Goal: Task Accomplishment & Management: Complete application form

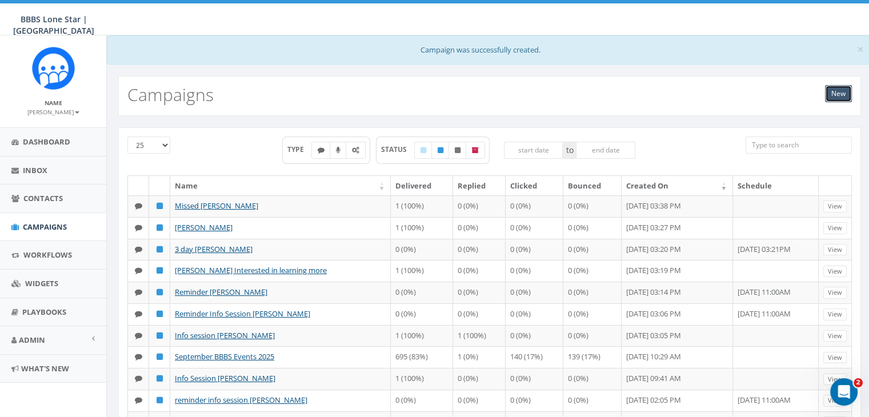
click at [838, 91] on link "New" at bounding box center [838, 93] width 27 height 17
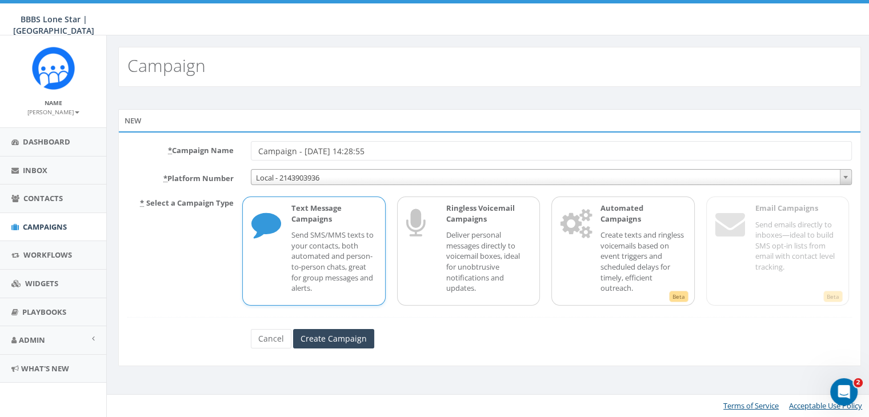
drag, startPoint x: 372, startPoint y: 146, endPoint x: 177, endPoint y: 140, distance: 195.6
click at [177, 140] on div "* Campaign Name Campaign - 08/29/2025, 14:28:55 * Platform Number Local - 21439…" at bounding box center [489, 248] width 743 height 235
click at [174, 140] on div "* Campaign Name Campaign - 08/29/2025, 14:28:55 * Platform Number Local - 21439…" at bounding box center [489, 248] width 743 height 235
type input "Missed [PERSON_NAME]"
click at [351, 337] on input "Create Campaign" at bounding box center [333, 338] width 81 height 19
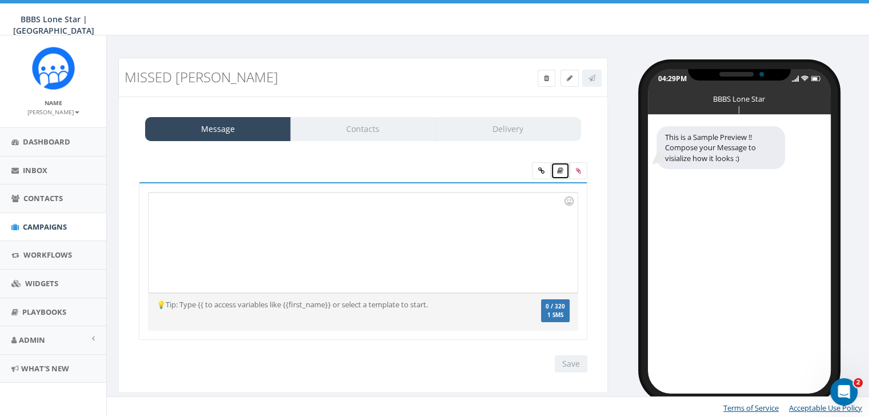
click at [562, 172] on icon at bounding box center [560, 170] width 6 height 7
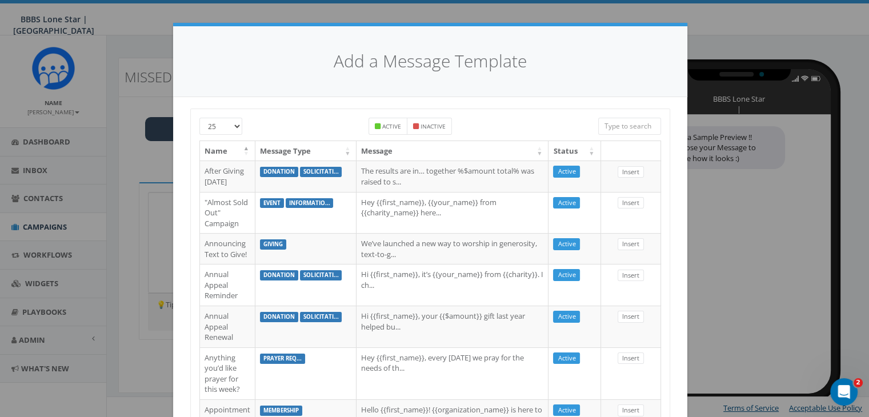
click at [629, 122] on input "search" at bounding box center [629, 126] width 63 height 17
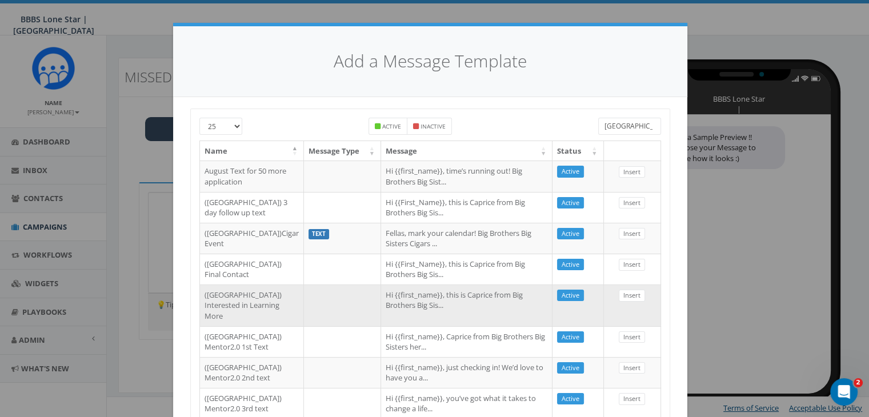
scroll to position [171, 0]
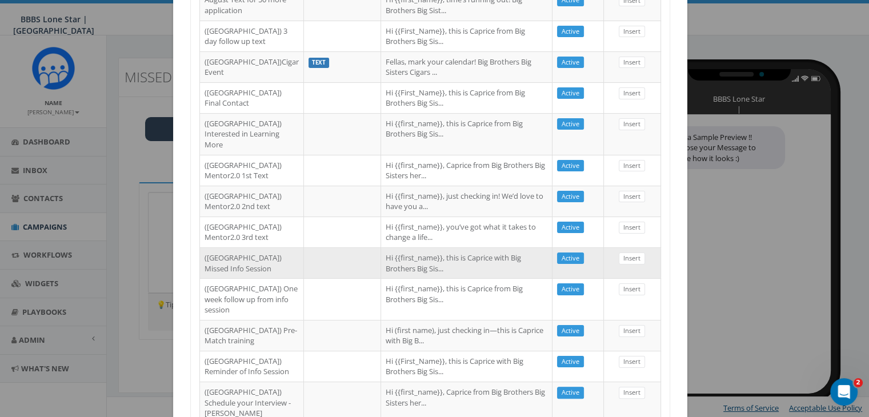
type input "Dallas"
click at [304, 278] on td at bounding box center [342, 263] width 77 height 31
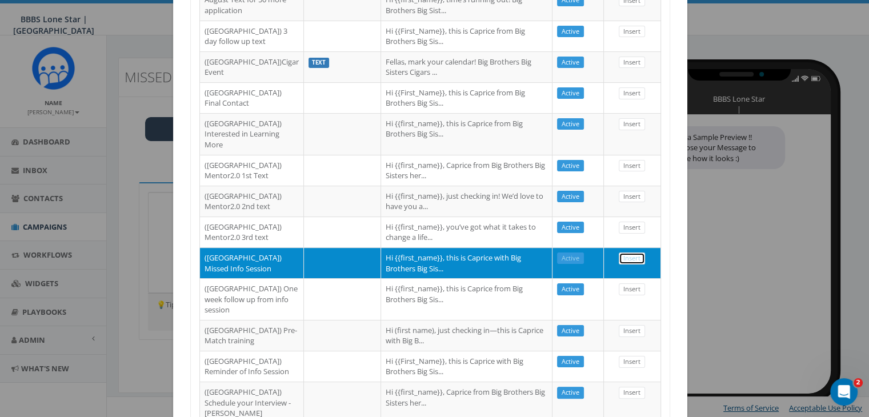
click at [622, 265] on link "Insert" at bounding box center [632, 259] width 26 height 12
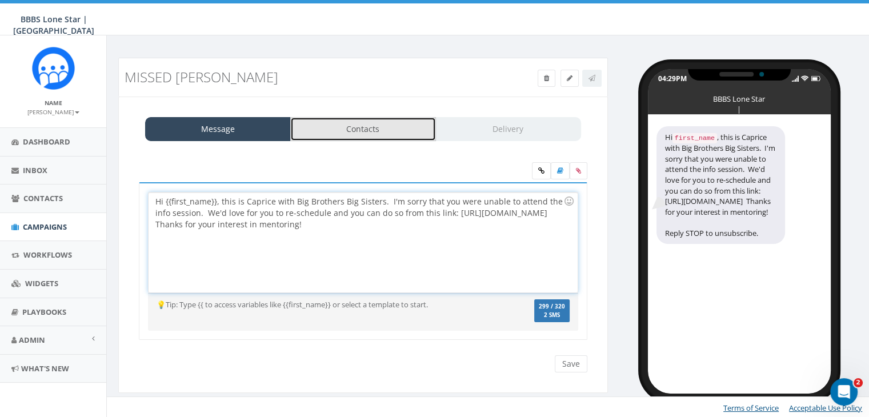
click at [373, 131] on link "Contacts" at bounding box center [363, 129] width 146 height 24
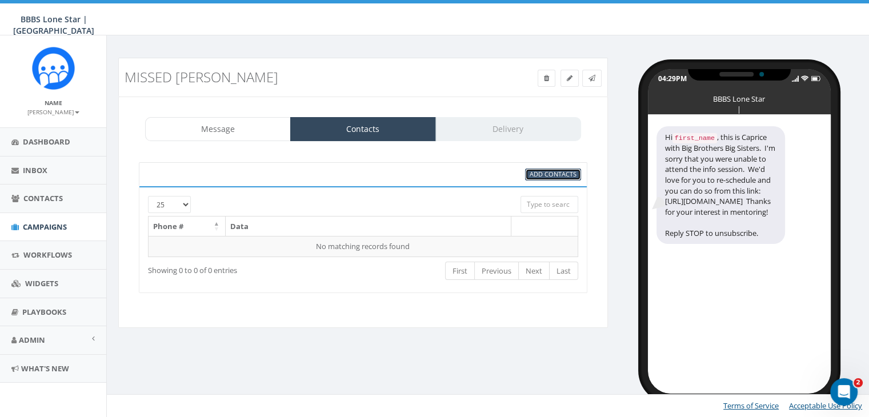
click at [565, 172] on span "Add Contacts" at bounding box center [553, 174] width 47 height 9
select select
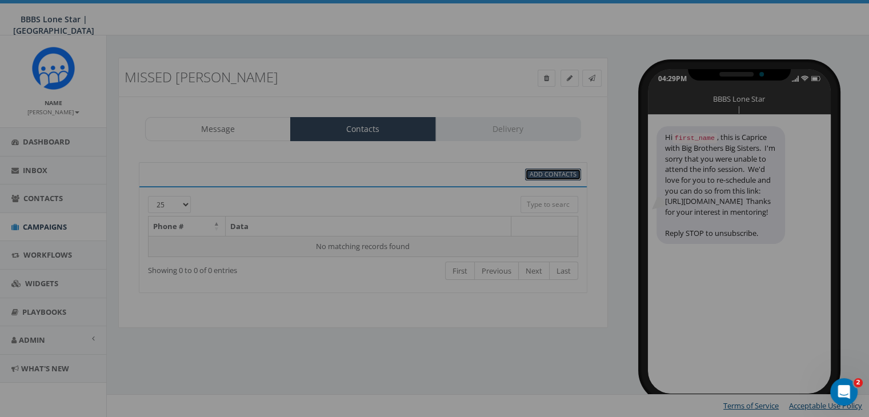
scroll to position [0, 0]
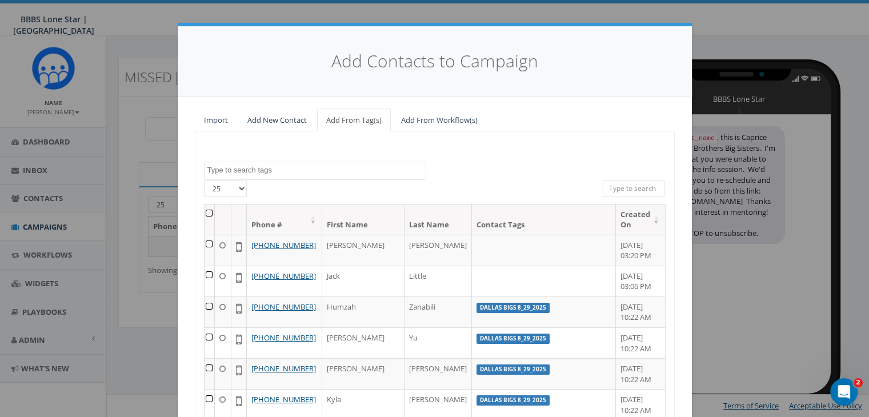
click at [626, 183] on input "search" at bounding box center [634, 188] width 63 height 17
paste input "619-467-6967"
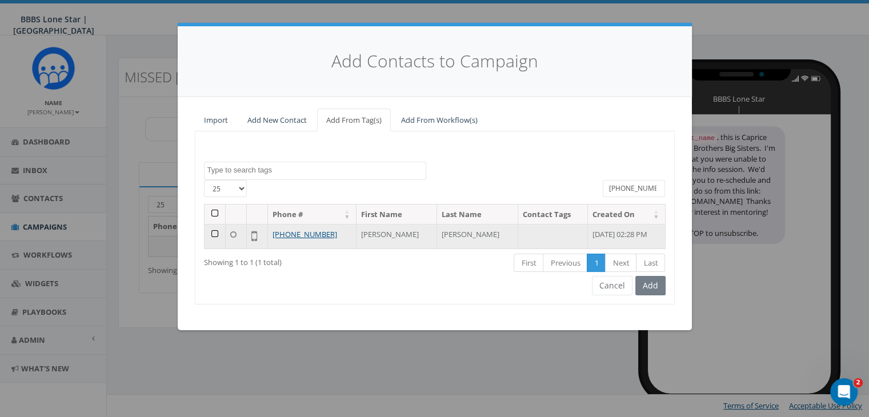
type input "619-467-6967"
click at [215, 229] on td at bounding box center [215, 236] width 21 height 25
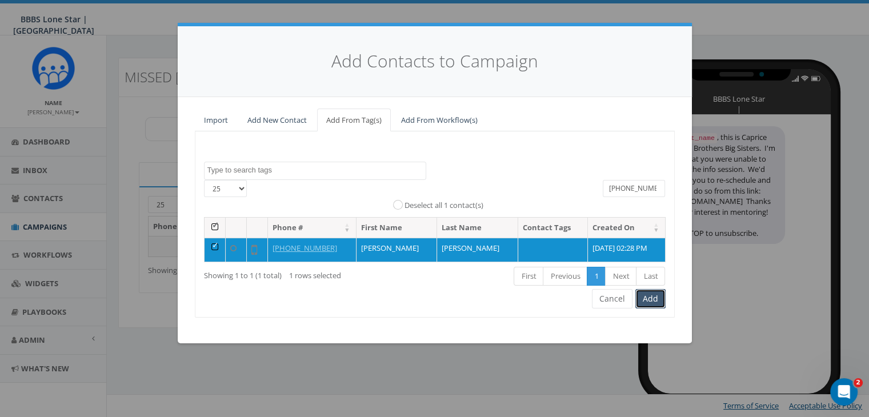
click at [646, 298] on button "Add" at bounding box center [651, 298] width 30 height 19
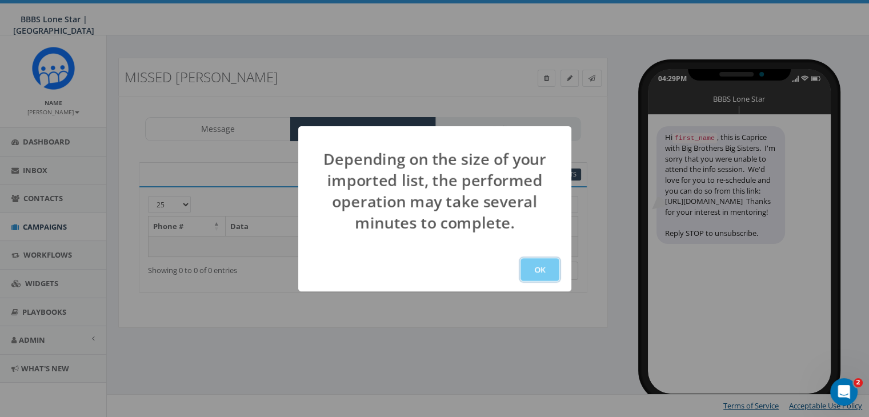
click at [544, 266] on button "OK" at bounding box center [540, 269] width 39 height 23
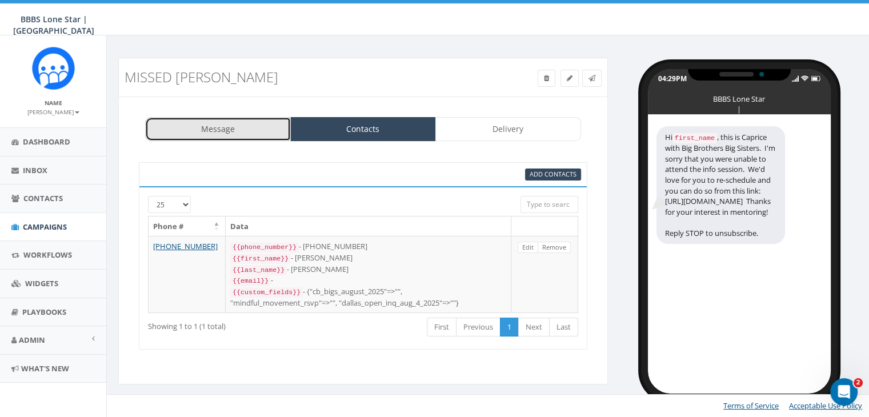
click at [236, 130] on link "Message" at bounding box center [218, 129] width 146 height 24
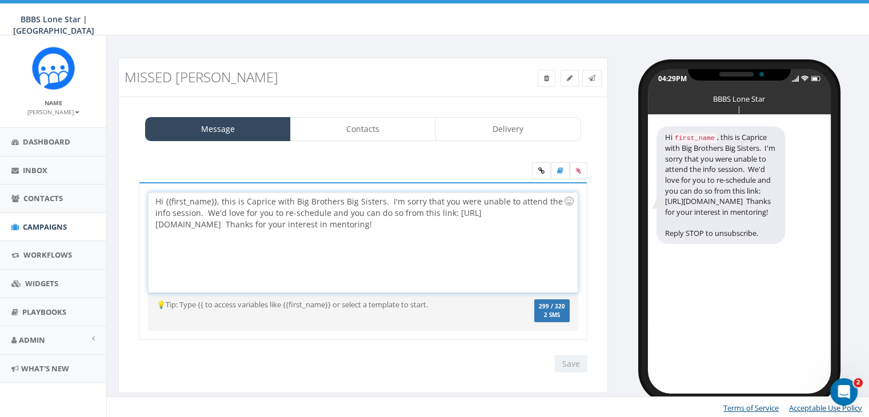
click at [215, 201] on div "Hi {{first_name}}, this is Caprice with Big Brothers Big Sisters. I'm sorry tha…" at bounding box center [363, 243] width 429 height 100
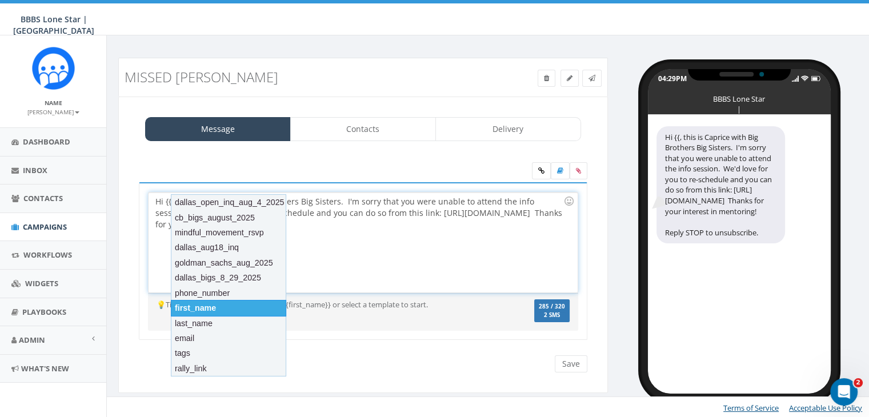
click at [213, 308] on div "first_name" at bounding box center [228, 308] width 115 height 16
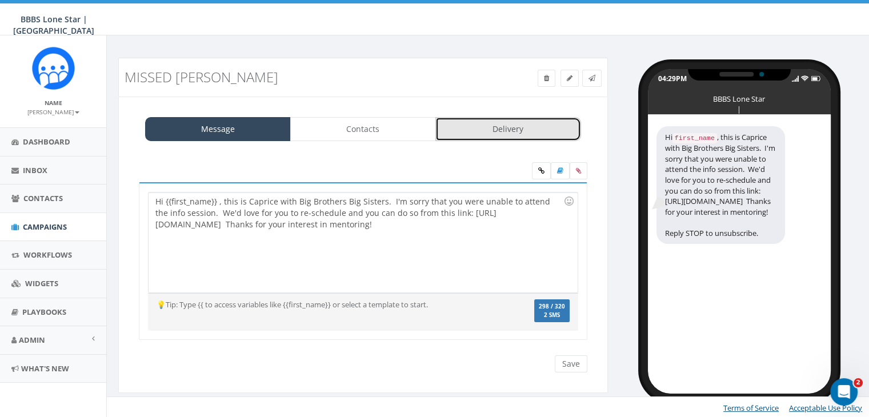
click at [514, 134] on link "Delivery" at bounding box center [509, 129] width 146 height 24
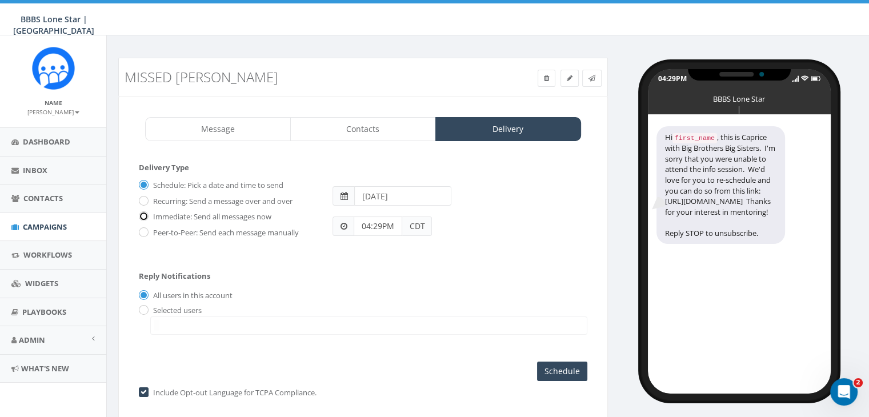
click at [142, 215] on input "Immediate: Send all messages now" at bounding box center [142, 217] width 7 height 7
radio input "true"
click at [146, 307] on input "radio" at bounding box center [142, 310] width 7 height 7
radio input "true"
click at [161, 323] on span at bounding box center [368, 326] width 437 height 18
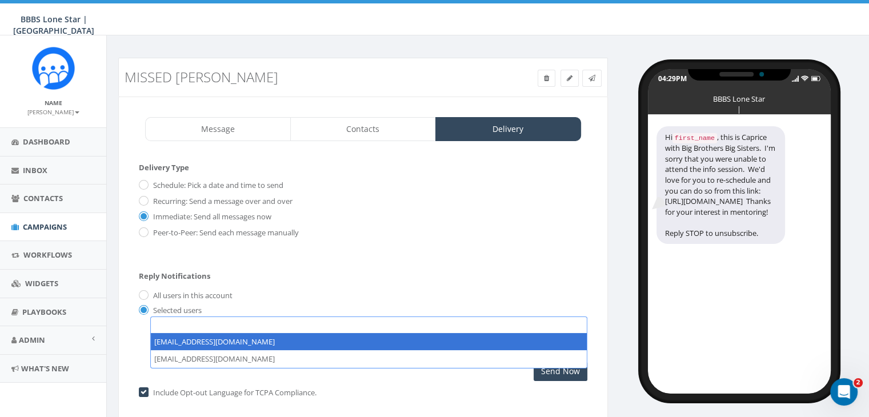
select select "1730"
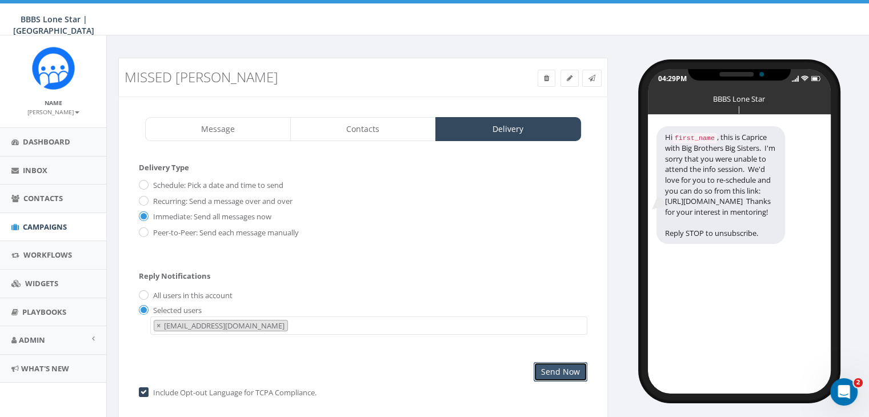
click at [557, 366] on input "Send Now" at bounding box center [561, 371] width 54 height 19
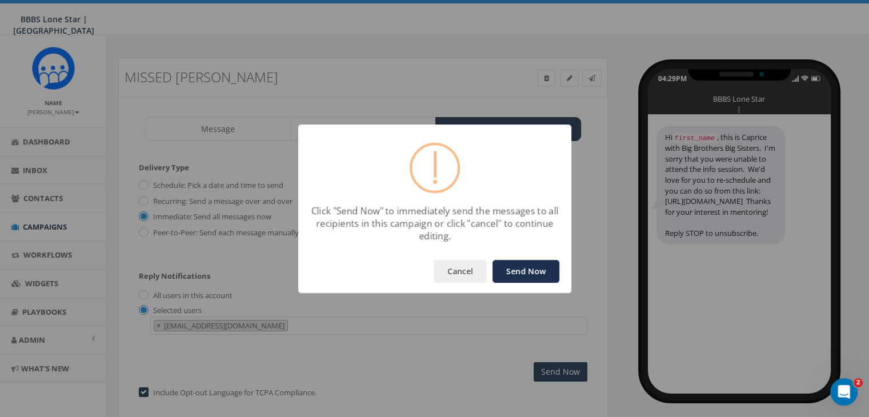
click at [537, 273] on button "Send Now" at bounding box center [526, 271] width 67 height 23
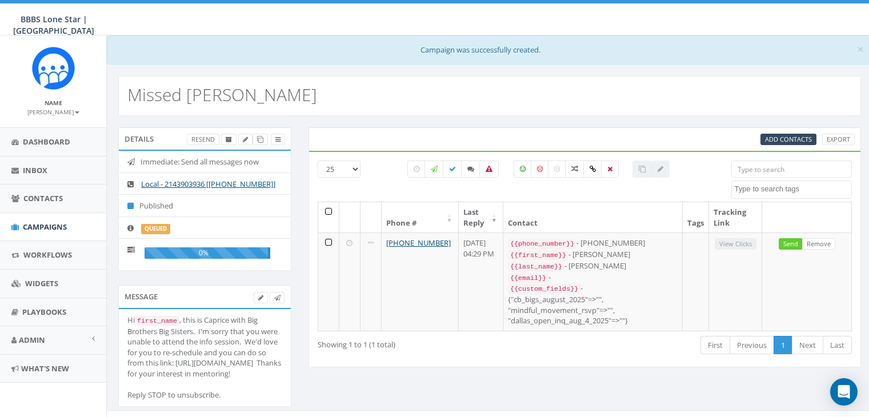
select select
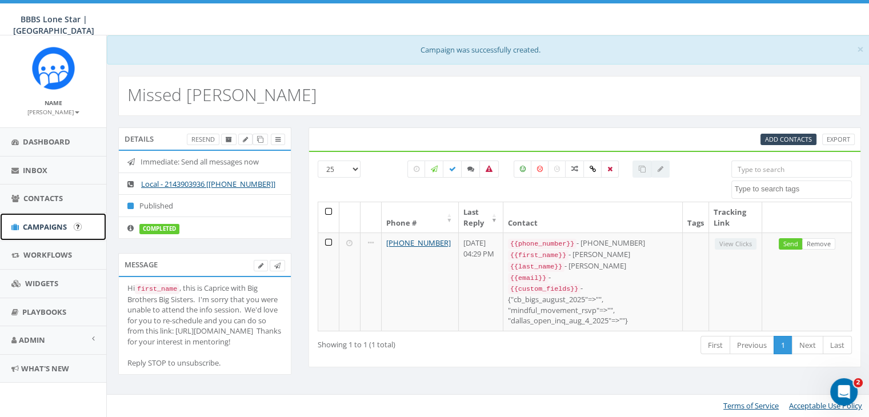
click at [43, 226] on span "Campaigns" at bounding box center [45, 227] width 44 height 10
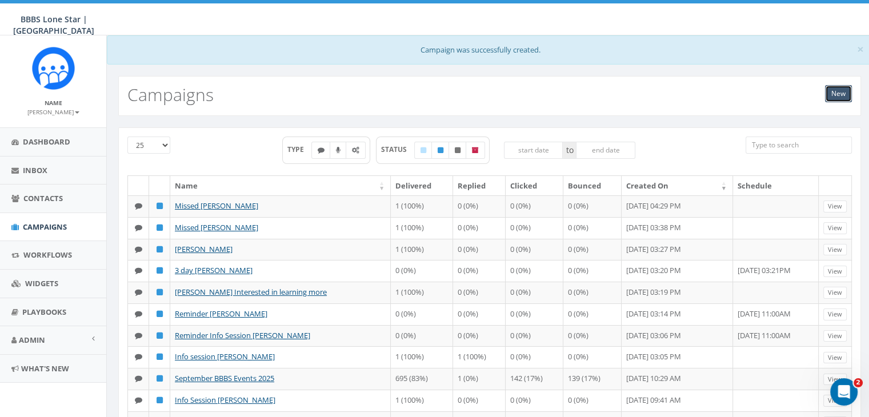
click at [831, 93] on link "New" at bounding box center [838, 93] width 27 height 17
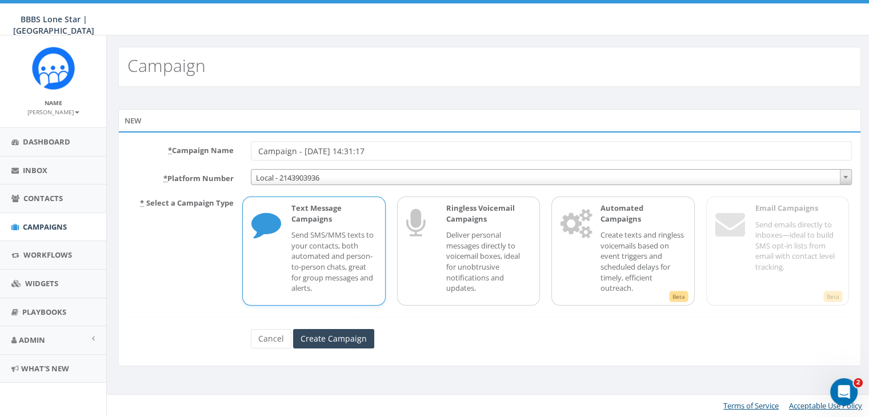
drag, startPoint x: 401, startPoint y: 153, endPoint x: 225, endPoint y: 142, distance: 175.8
click at [228, 142] on div "* Campaign Name Campaign - 08/29/2025, 14:31:17" at bounding box center [490, 150] width 742 height 19
type input "Missed [PERSON_NAME]"
click at [336, 342] on input "Create Campaign" at bounding box center [333, 338] width 81 height 19
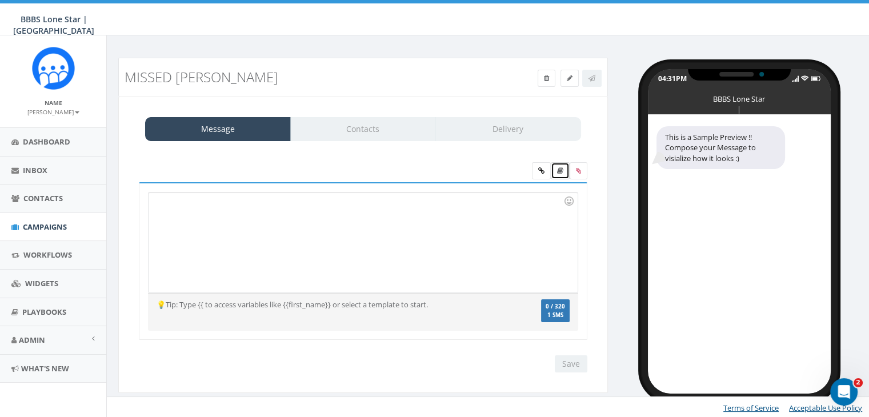
click at [563, 167] on icon at bounding box center [560, 170] width 6 height 7
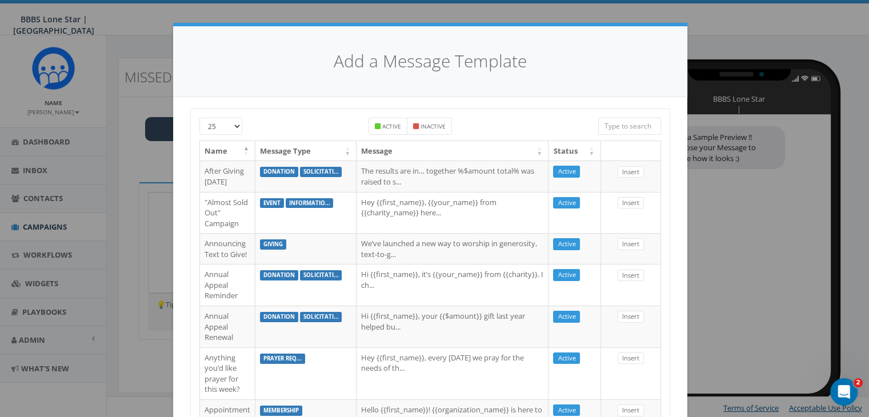
click at [633, 128] on input "search" at bounding box center [629, 126] width 63 height 17
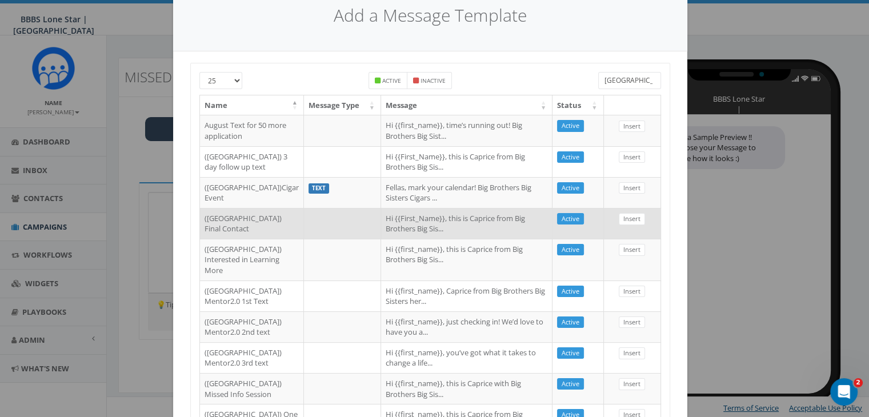
scroll to position [171, 0]
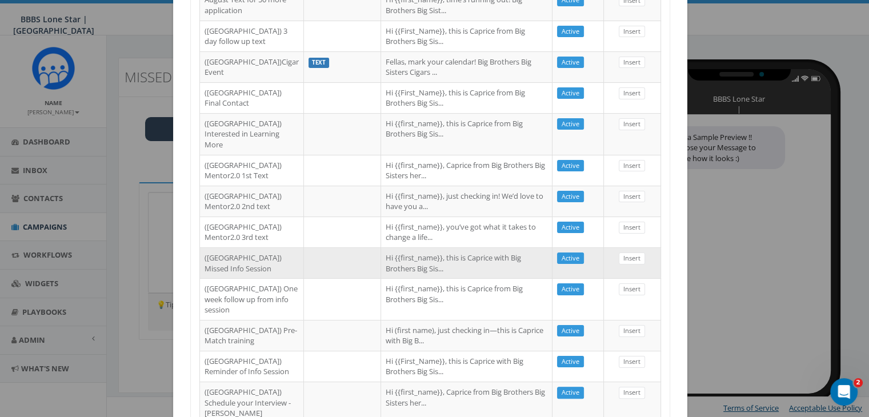
type input "Dallas"
click at [304, 278] on td at bounding box center [342, 263] width 77 height 31
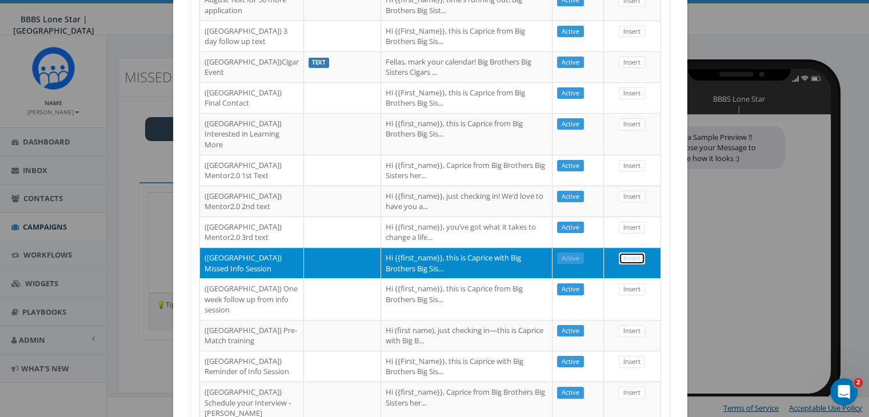
click at [626, 265] on link "Insert" at bounding box center [632, 259] width 26 height 12
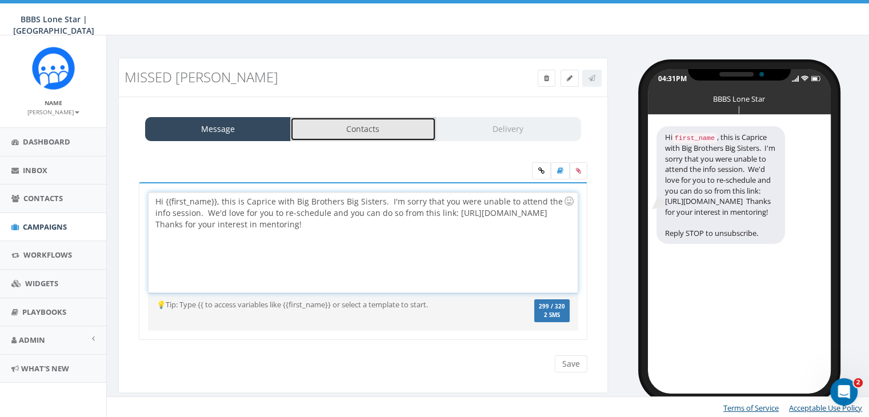
click at [385, 129] on link "Contacts" at bounding box center [363, 129] width 146 height 24
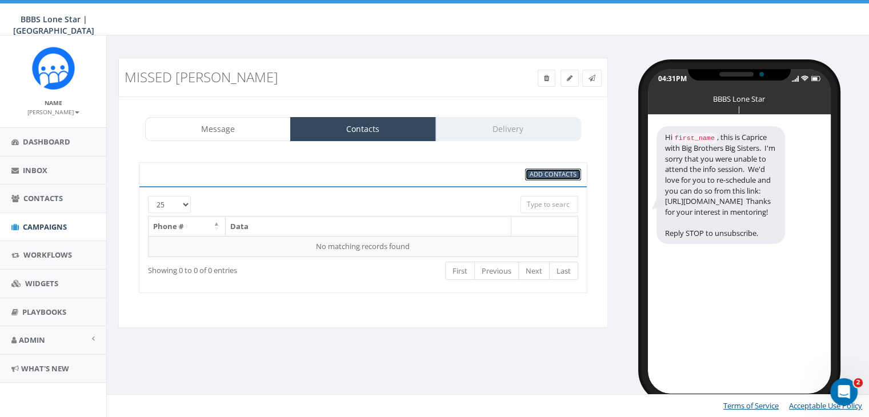
click at [534, 170] on span "Add Contacts" at bounding box center [553, 174] width 47 height 9
select select
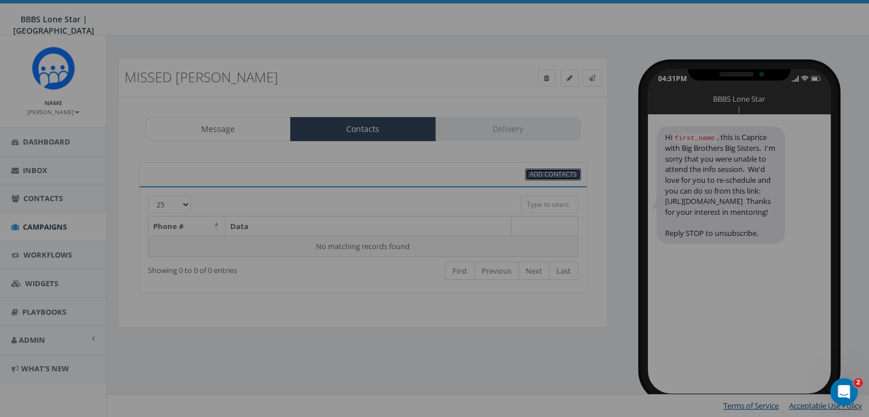
scroll to position [0, 0]
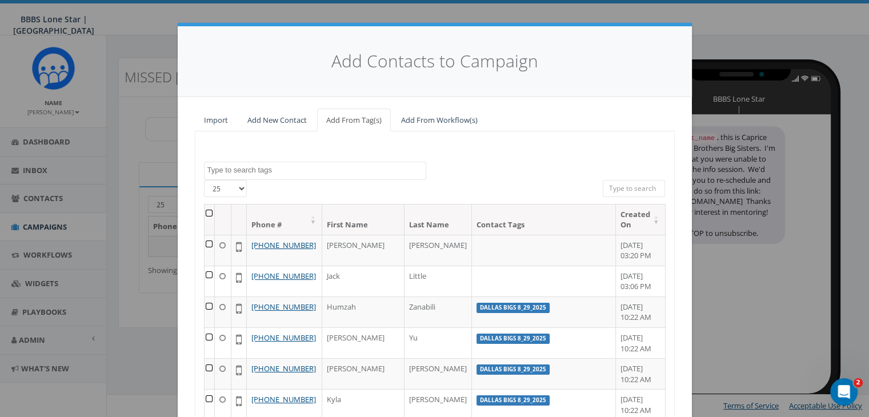
click at [637, 189] on input "search" at bounding box center [634, 188] width 63 height 17
paste input "(973) 454-9794"
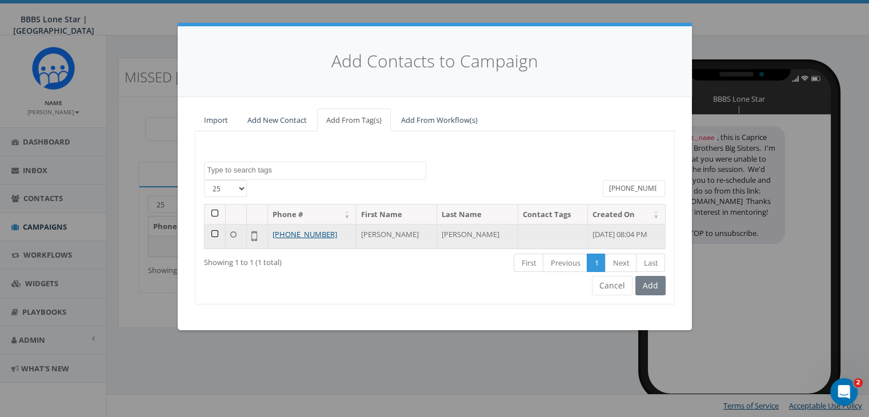
type input "(973) 454-9794"
click at [214, 230] on td at bounding box center [215, 236] width 21 height 25
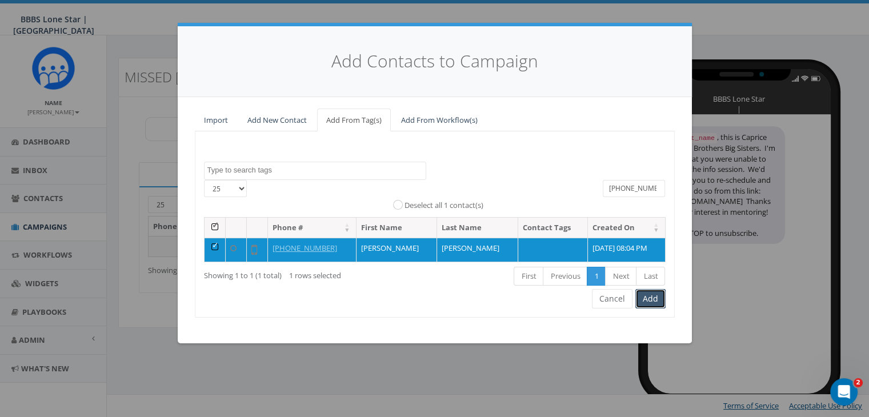
click at [648, 297] on button "Add" at bounding box center [651, 298] width 30 height 19
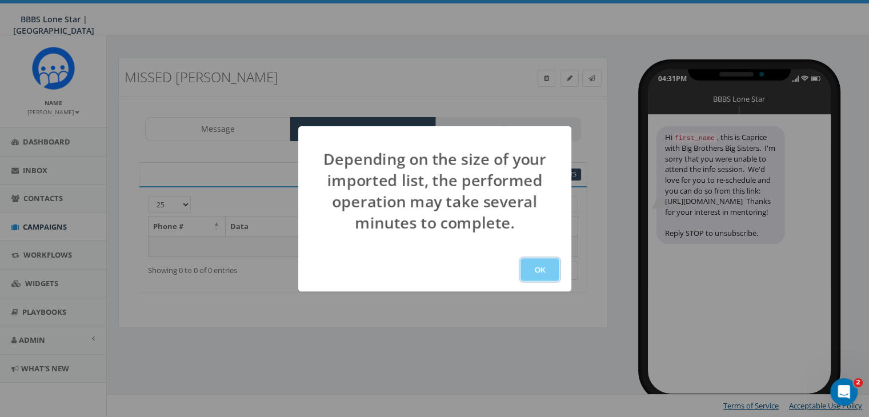
click at [544, 271] on button "OK" at bounding box center [540, 269] width 39 height 23
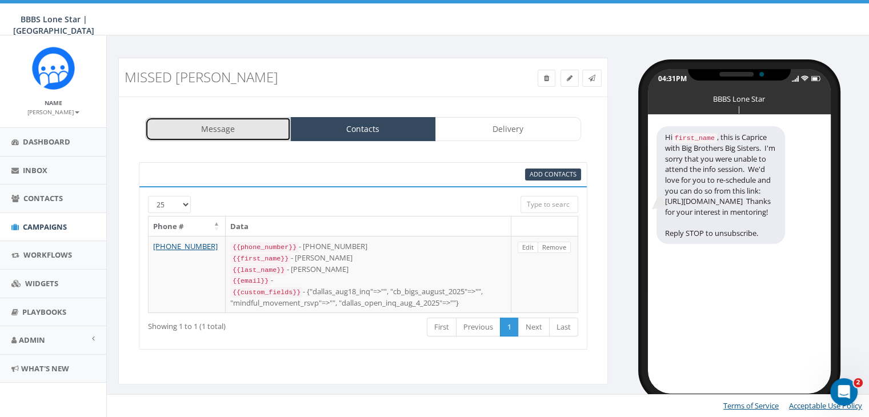
click at [238, 133] on link "Message" at bounding box center [218, 129] width 146 height 24
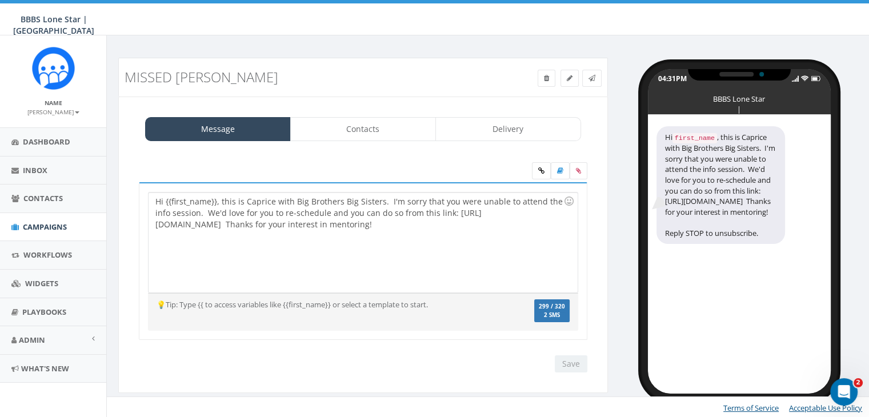
click at [215, 199] on div "Hi {{first_name}}, this is Caprice with Big Brothers Big Sisters. I'm sorry tha…" at bounding box center [363, 243] width 429 height 100
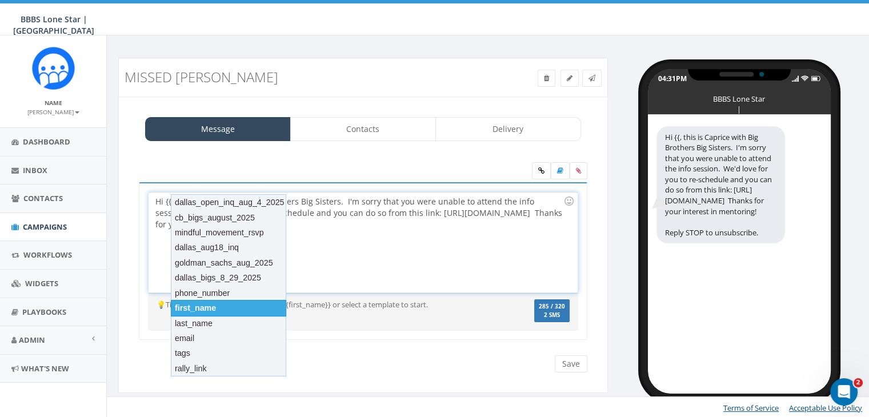
click at [193, 312] on div "first_name" at bounding box center [228, 308] width 115 height 16
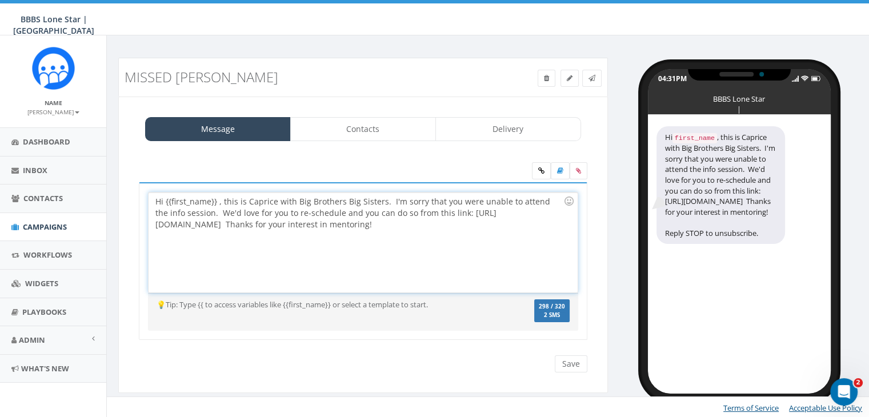
click at [476, 115] on div "Message Contacts Delivery Hi {{first_name}}, this is Caprice with Big Brothers …" at bounding box center [363, 245] width 490 height 297
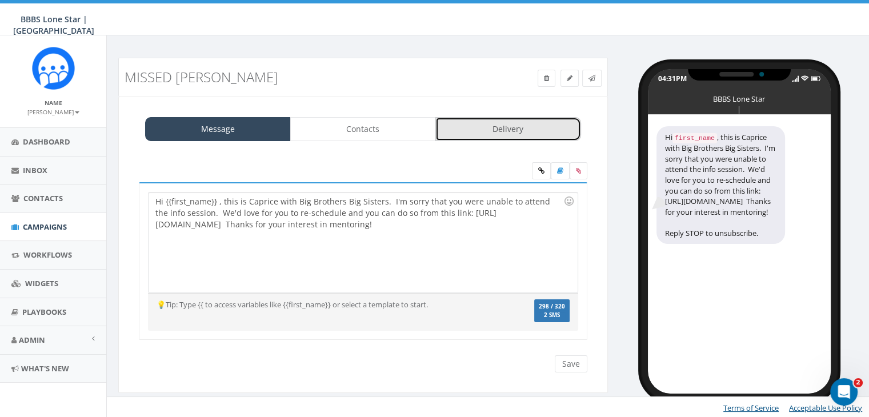
click at [476, 122] on link "Delivery" at bounding box center [509, 129] width 146 height 24
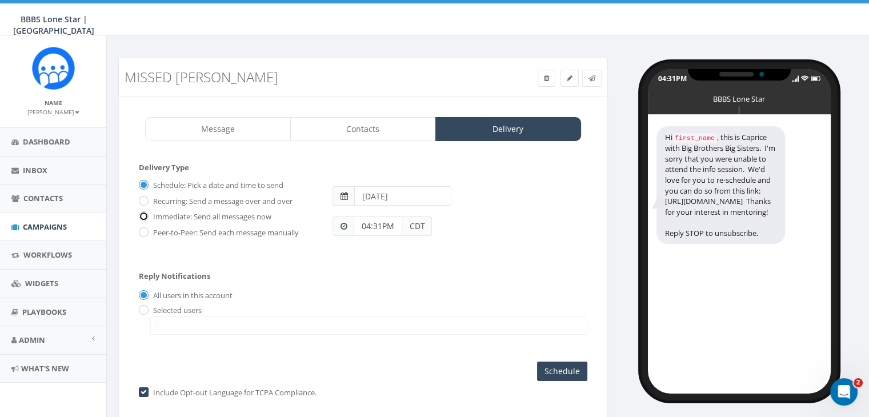
click at [144, 214] on input "Immediate: Send all messages now" at bounding box center [142, 217] width 7 height 7
radio input "true"
click at [143, 309] on input "radio" at bounding box center [142, 310] width 7 height 7
radio input "true"
click at [178, 324] on span at bounding box center [368, 326] width 437 height 18
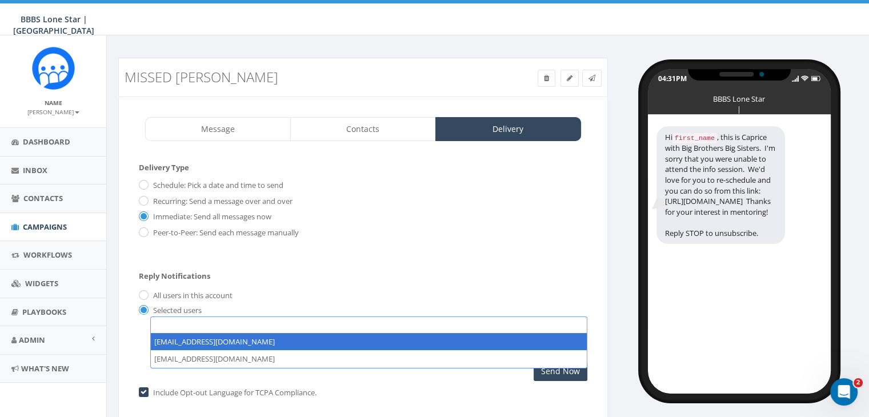
select select "1730"
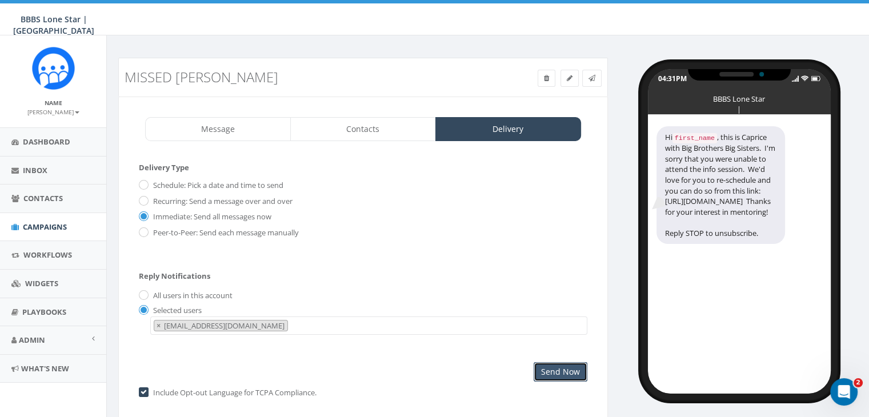
click at [554, 370] on input "Send Now" at bounding box center [561, 371] width 54 height 19
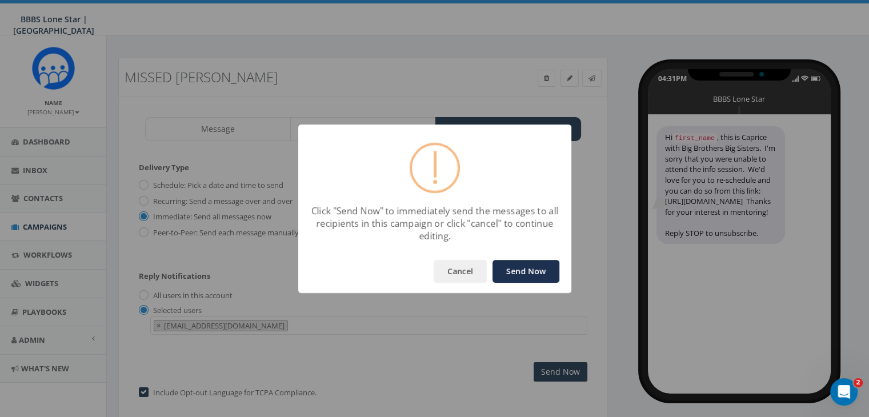
click at [514, 269] on button "Send Now" at bounding box center [526, 271] width 67 height 23
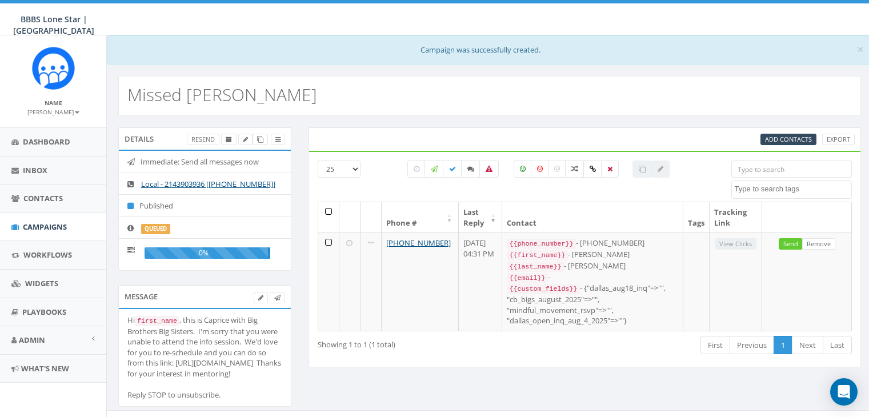
select select
click at [46, 225] on span "Campaigns" at bounding box center [45, 227] width 44 height 10
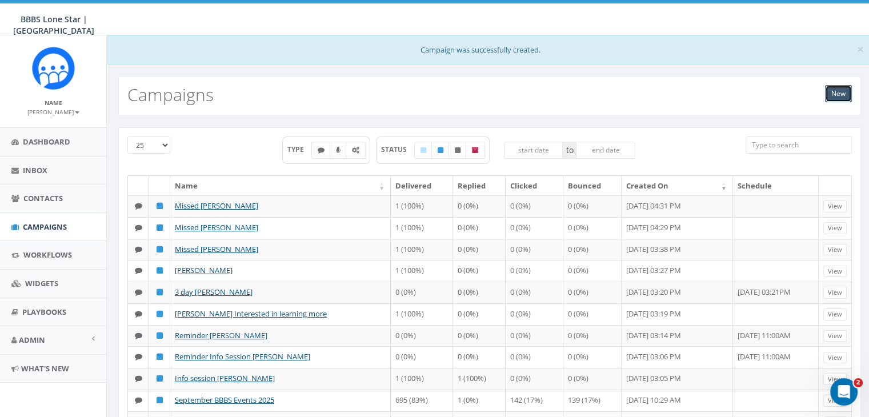
click at [839, 88] on link "New" at bounding box center [838, 93] width 27 height 17
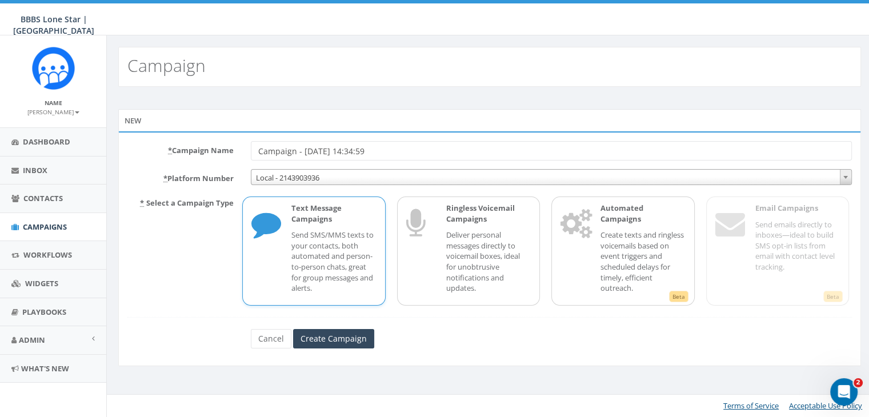
drag, startPoint x: 391, startPoint y: 151, endPoint x: 199, endPoint y: 153, distance: 192.1
click at [207, 151] on div "* Campaign Name Campaign - [DATE] 14:34:59" at bounding box center [490, 150] width 742 height 19
type input "Missed [PERSON_NAME]"
click at [327, 343] on input "Create Campaign" at bounding box center [333, 338] width 81 height 19
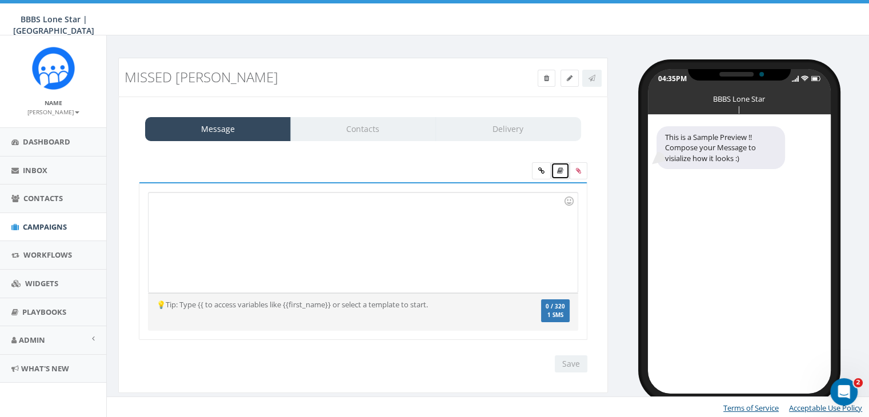
click at [554, 174] on link at bounding box center [560, 170] width 19 height 17
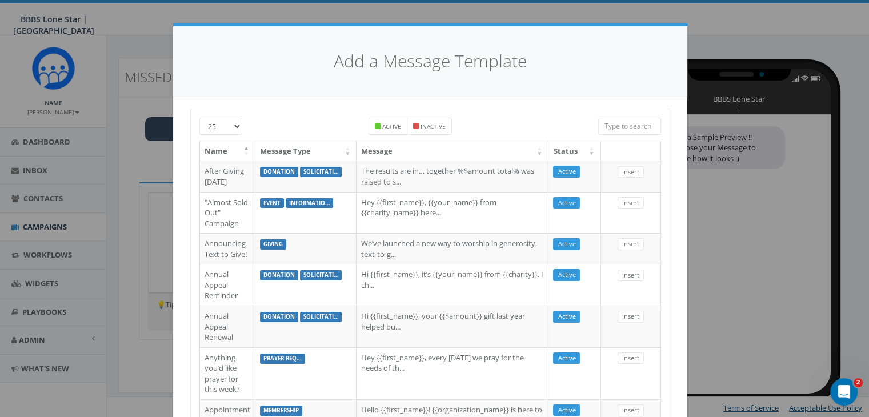
click at [622, 130] on input "search" at bounding box center [629, 126] width 63 height 17
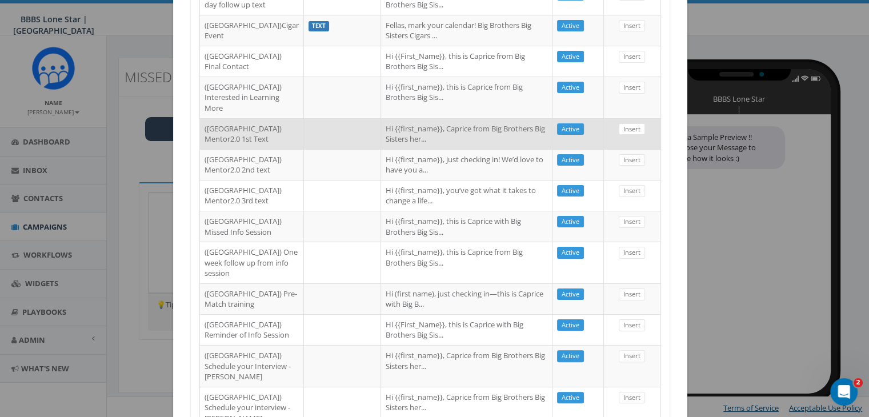
scroll to position [229, 0]
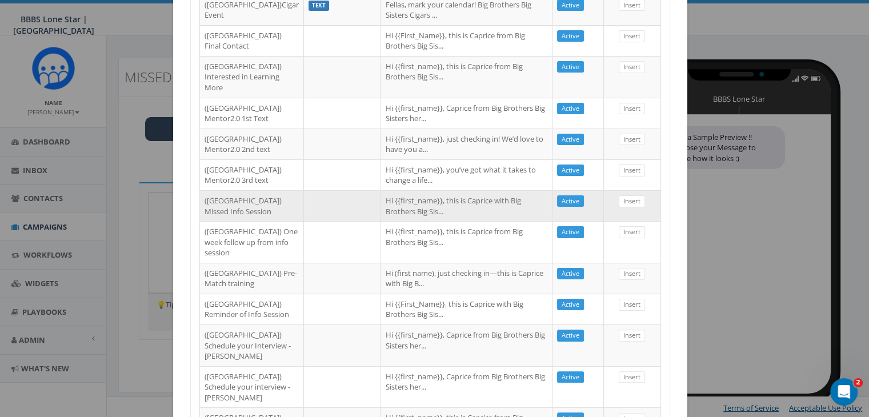
type input "[GEOGRAPHIC_DATA]"
click at [403, 221] on td "Hi {{first_name}}, this is Caprice with Big Brothers Big Sis..." at bounding box center [466, 205] width 171 height 31
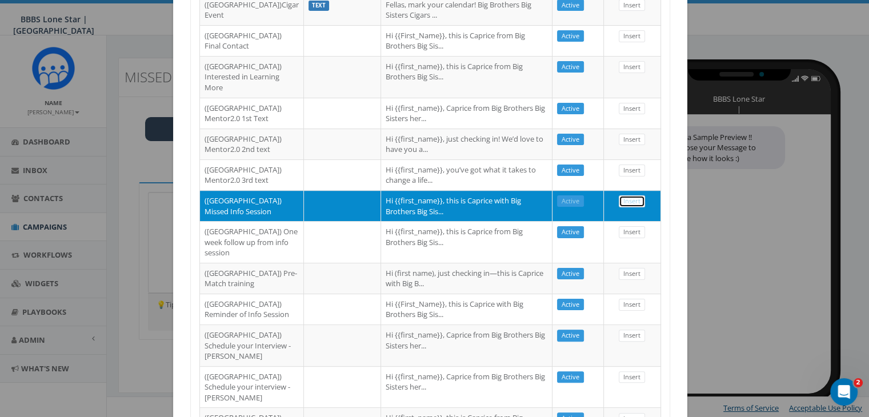
click at [629, 207] on link "Insert" at bounding box center [632, 201] width 26 height 12
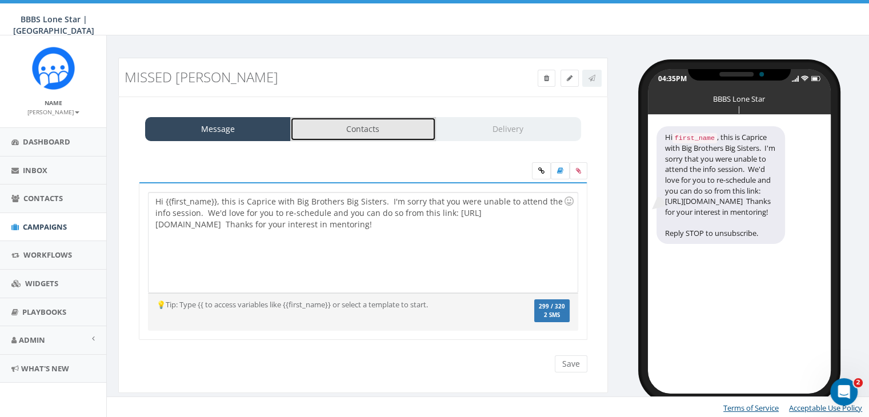
click at [348, 131] on link "Contacts" at bounding box center [363, 129] width 146 height 24
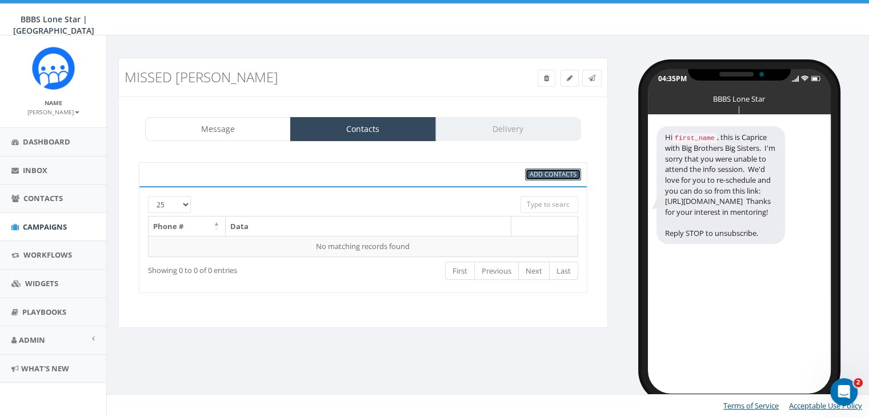
click at [538, 176] on span "Add Contacts" at bounding box center [553, 174] width 47 height 9
select select
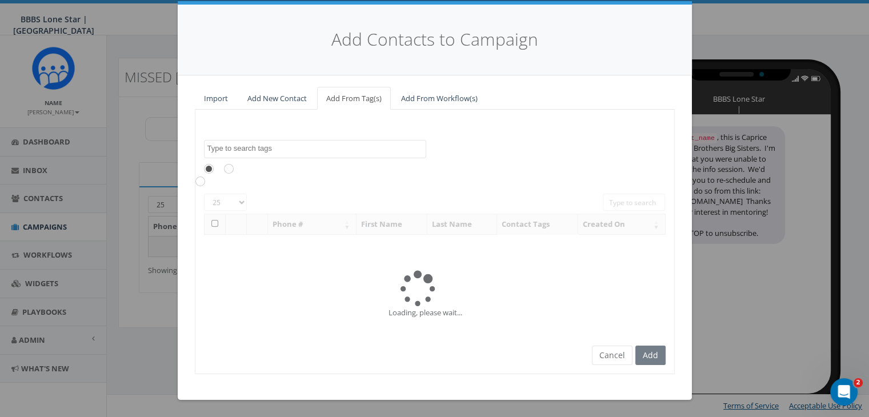
scroll to position [0, 0]
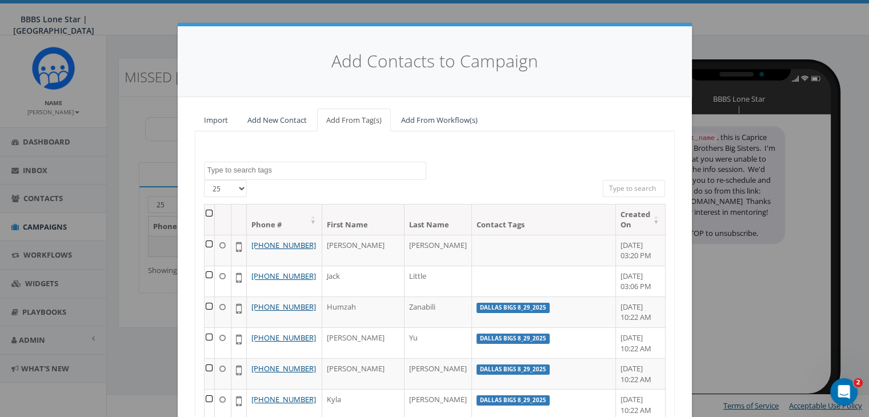
click at [614, 188] on input "search" at bounding box center [634, 188] width 63 height 17
paste input "Angela English"
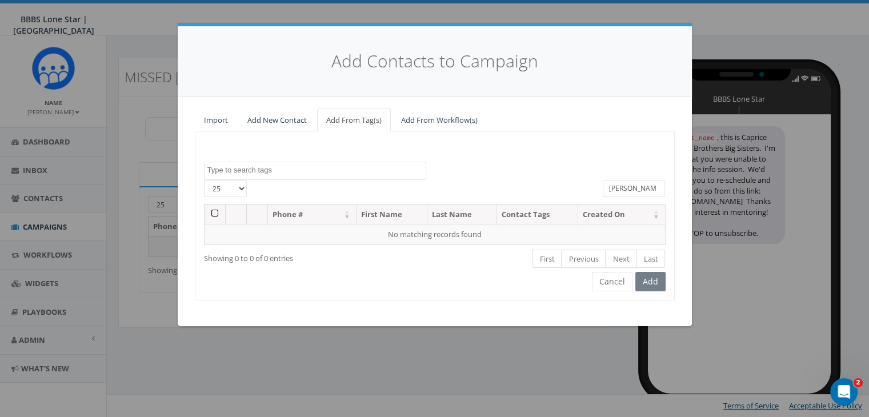
drag, startPoint x: 656, startPoint y: 188, endPoint x: 566, endPoint y: 179, distance: 90.2
click at [569, 180] on div "25 50 100 All 0 contact(s) on current page All 1497 contact(s) filtered Angela …" at bounding box center [434, 192] width 479 height 24
type input "Angela English"
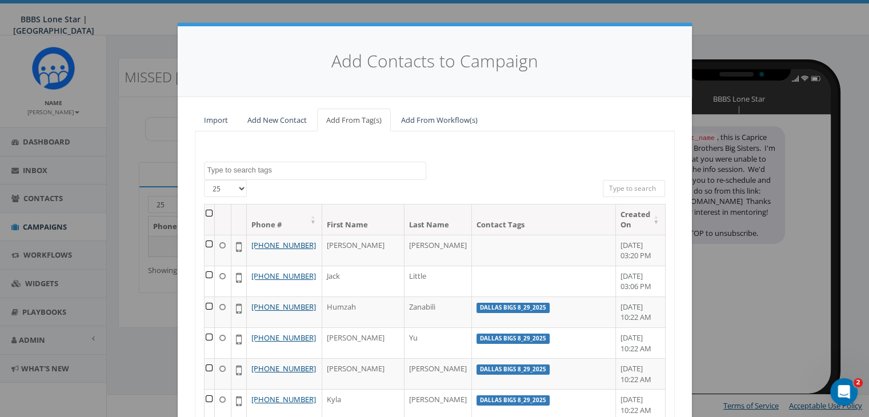
paste input "214-228-2396"
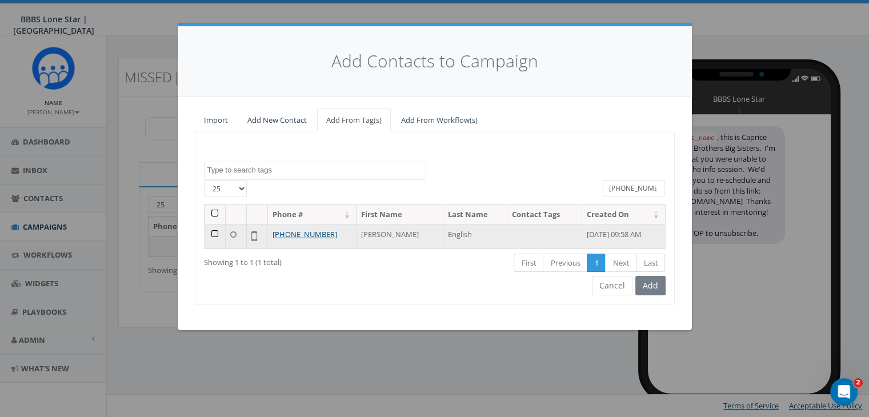
type input "214-228-2396"
click at [210, 232] on td at bounding box center [215, 236] width 21 height 25
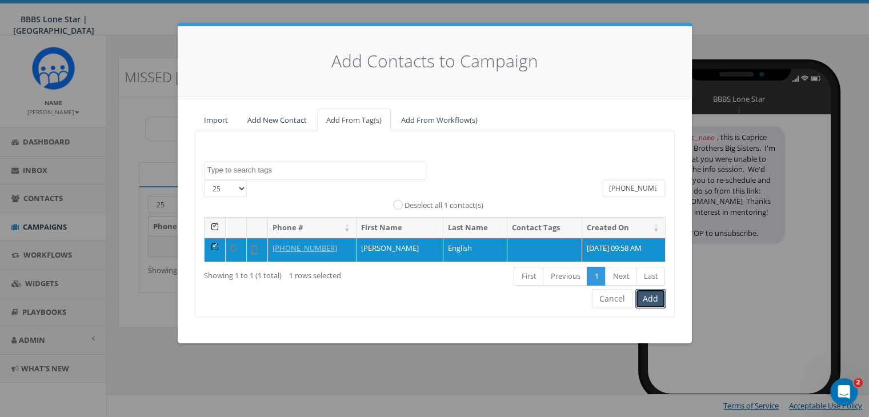
click at [648, 300] on button "Add" at bounding box center [651, 298] width 30 height 19
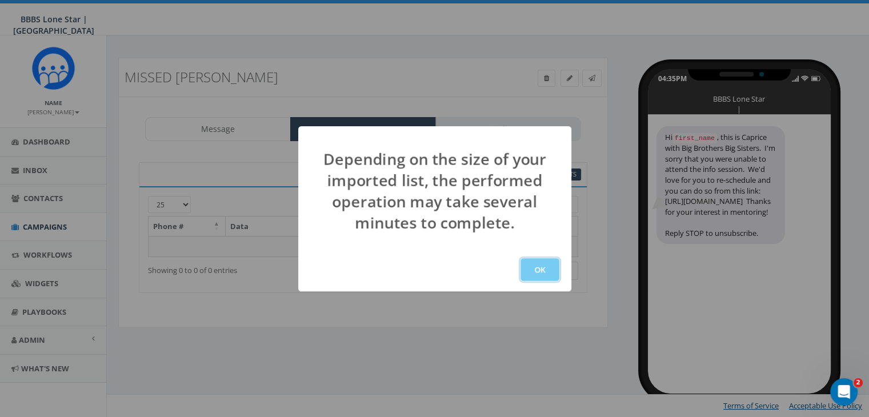
click at [553, 265] on button "OK" at bounding box center [540, 269] width 39 height 23
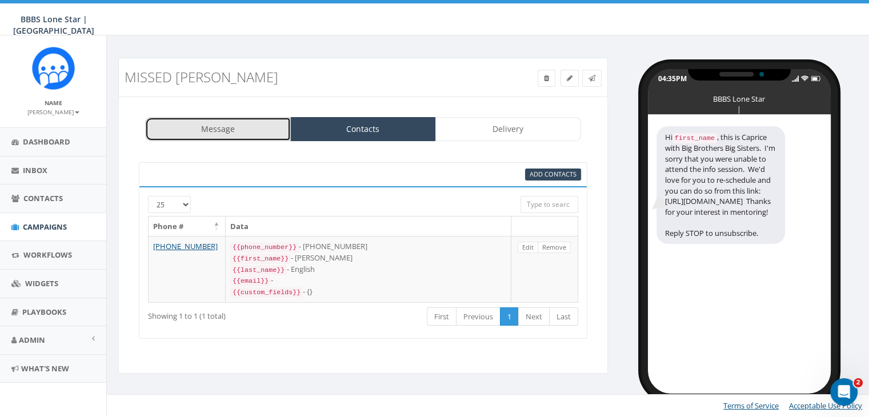
click at [231, 127] on link "Message" at bounding box center [218, 129] width 146 height 24
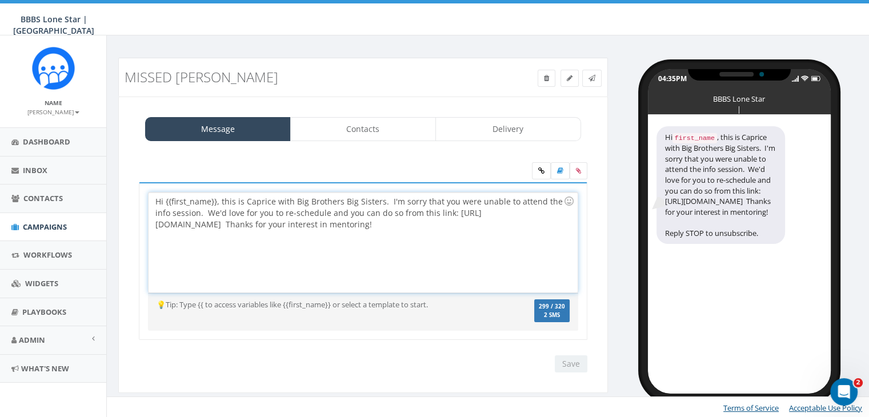
click at [217, 199] on div "Hi {{first_name}}, this is Caprice with Big Brothers Big Sisters. I'm sorry tha…" at bounding box center [363, 243] width 429 height 100
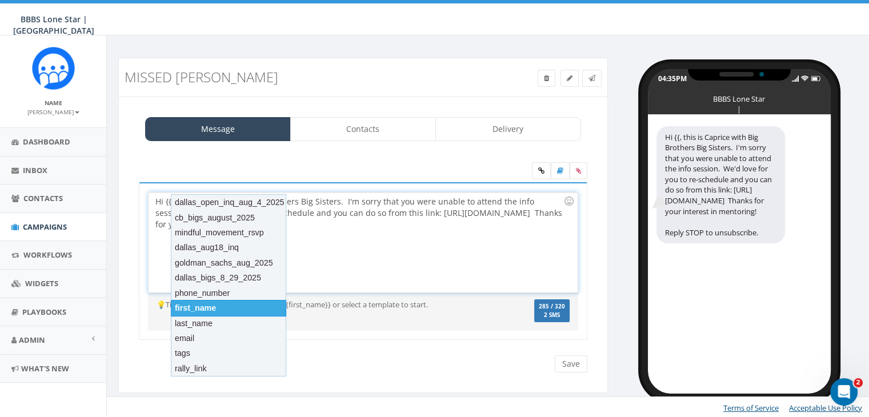
click at [195, 309] on div "first_name" at bounding box center [228, 308] width 115 height 16
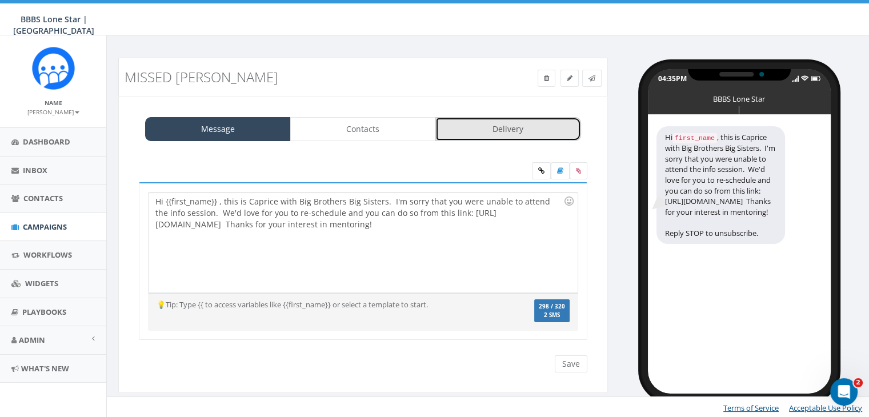
click at [498, 131] on link "Delivery" at bounding box center [509, 129] width 146 height 24
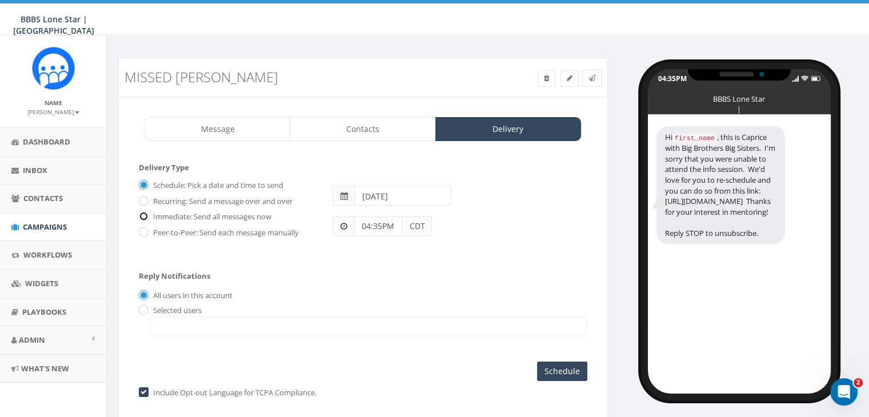
click at [144, 214] on input "Immediate: Send all messages now" at bounding box center [142, 217] width 7 height 7
radio input "true"
click at [144, 307] on input "radio" at bounding box center [142, 310] width 7 height 7
radio input "true"
click at [163, 318] on span at bounding box center [368, 326] width 437 height 18
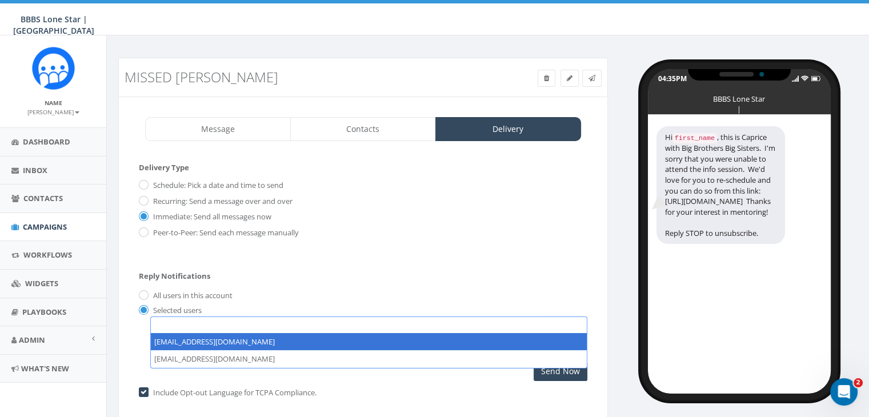
select select "1730"
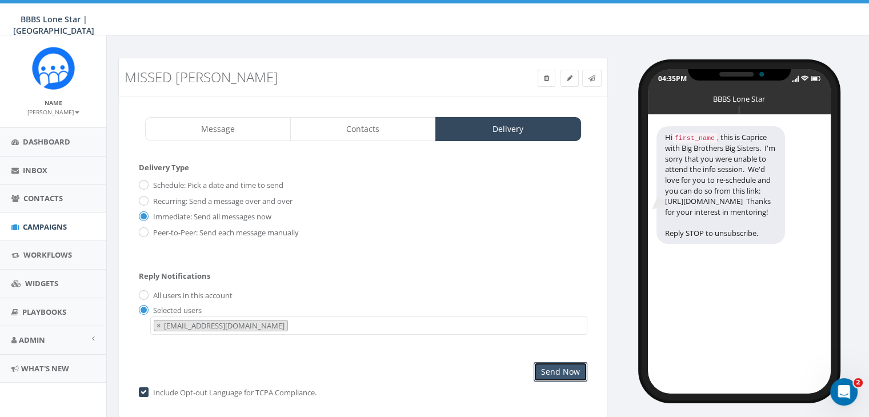
click at [573, 366] on input "Send Now" at bounding box center [561, 371] width 54 height 19
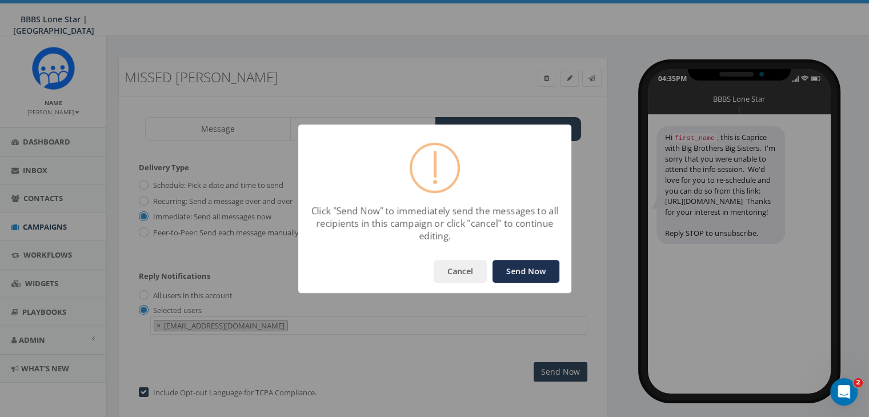
click at [523, 266] on button "Send Now" at bounding box center [526, 271] width 67 height 23
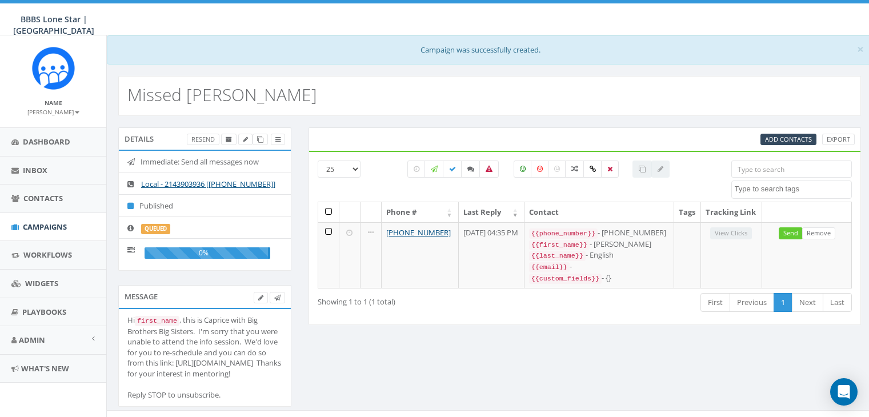
select select
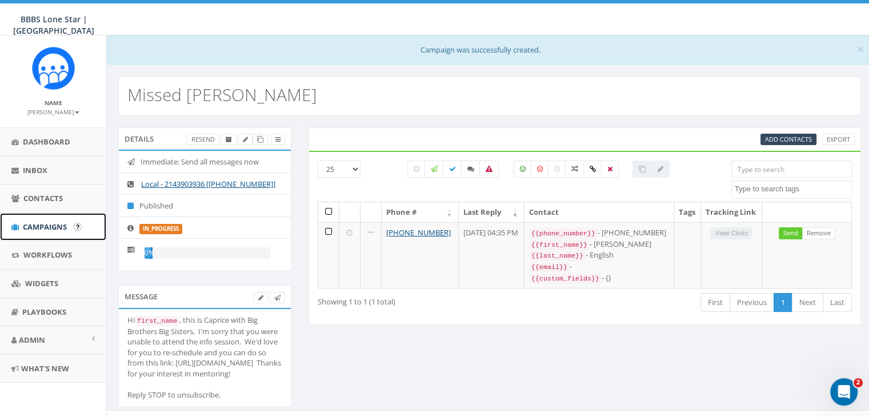
click at [50, 224] on span "Campaigns" at bounding box center [45, 227] width 44 height 10
